Goal: Book appointment/travel/reservation

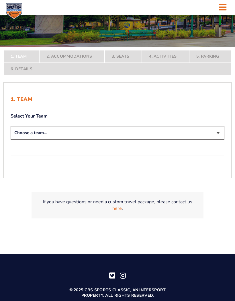
scroll to position [126, 0]
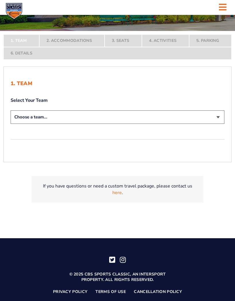
click at [220, 124] on select "Choose a team... [US_STATE] Wildcats [US_STATE] State Buckeyes [US_STATE] Tar H…" at bounding box center [118, 116] width 214 height 13
select select "12956"
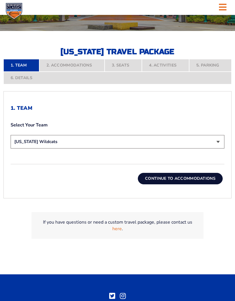
click at [201, 185] on button "Continue To Accommodations" at bounding box center [180, 178] width 85 height 11
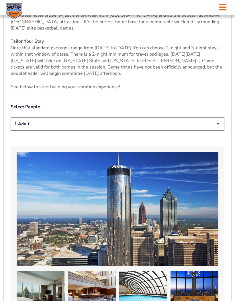
scroll to position [275, 0]
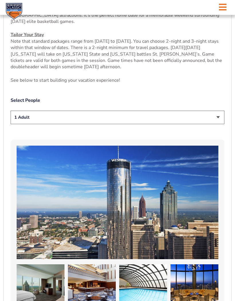
click at [220, 124] on select "1 Adult 2 Adults 3 Adults 4 Adults 2 Adults + 1 Child 2 Adults + 2 Children 2 A…" at bounding box center [118, 117] width 214 height 13
select select "2 Adults"
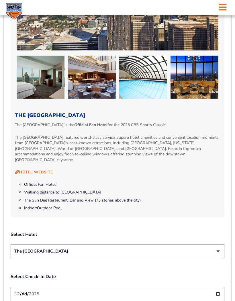
scroll to position [483, 0]
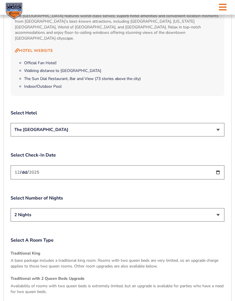
click at [222, 132] on select "The [GEOGRAPHIC_DATA]" at bounding box center [118, 129] width 214 height 13
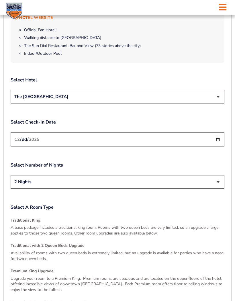
scroll to position [640, 0]
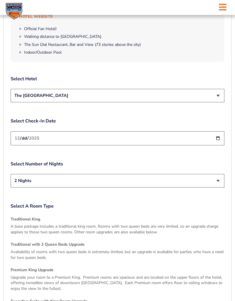
click at [147, 141] on input "[DATE]" at bounding box center [118, 138] width 214 height 14
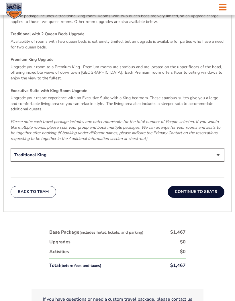
scroll to position [850, 0]
click at [210, 189] on button "Continue To Seats" at bounding box center [196, 191] width 57 height 11
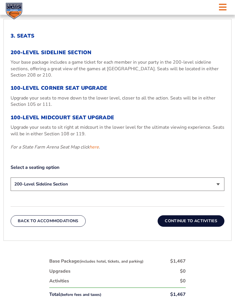
scroll to position [198, 0]
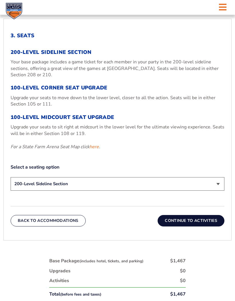
click at [102, 121] on h3 "100-Level Midcourt Seat Upgrade" at bounding box center [118, 118] width 214 height 6
click at [95, 150] on link "here" at bounding box center [94, 147] width 9 height 6
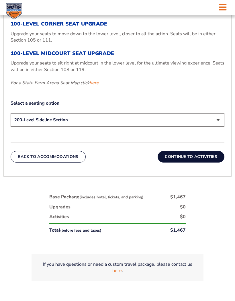
scroll to position [263, 0]
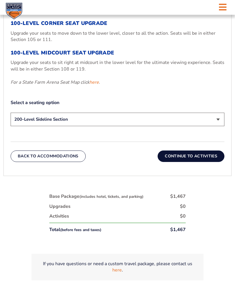
click at [217, 127] on select "200-Level Sideline Section 100-Level Corner Seat Upgrade (+$120 per person) 100…" at bounding box center [118, 119] width 214 height 13
select select "100-Level Midcourt Seat Upgrade"
click at [215, 162] on button "Continue To Activities" at bounding box center [191, 156] width 67 height 11
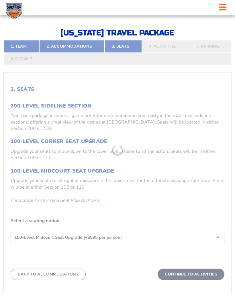
scroll to position [139, 0]
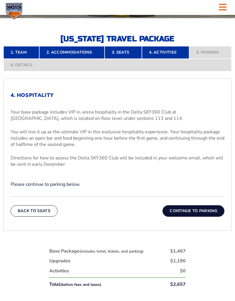
click at [213, 217] on button "Continue To Parking" at bounding box center [194, 210] width 62 height 11
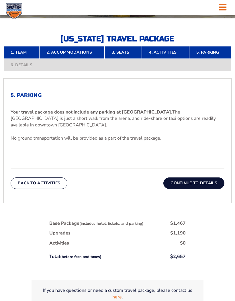
click at [207, 189] on button "Continue To Details" at bounding box center [194, 183] width 61 height 11
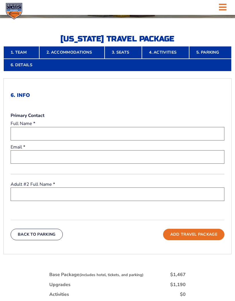
click at [47, 141] on input "text" at bounding box center [118, 133] width 214 height 13
type input "[PERSON_NAME]"
type input "[EMAIL_ADDRESS][DOMAIN_NAME]"
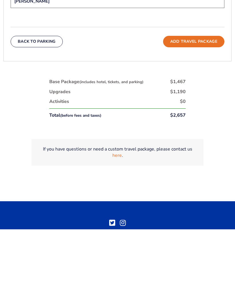
scroll to position [261, 0]
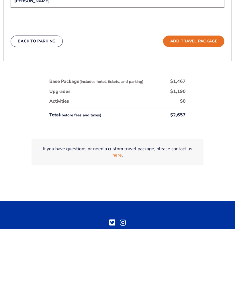
type input "[PERSON_NAME]"
click at [212, 107] on button "Add Travel Package" at bounding box center [193, 112] width 61 height 11
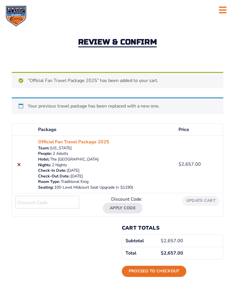
click at [26, 105] on div "Your previous travel package has been replaced with a new one." at bounding box center [118, 106] width 212 height 16
click at [209, 49] on div "Review & Confirm" at bounding box center [117, 43] width 235 height 58
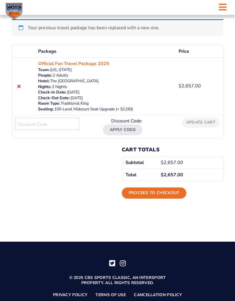
scroll to position [79, 0]
